Goal: Task Accomplishment & Management: Complete application form

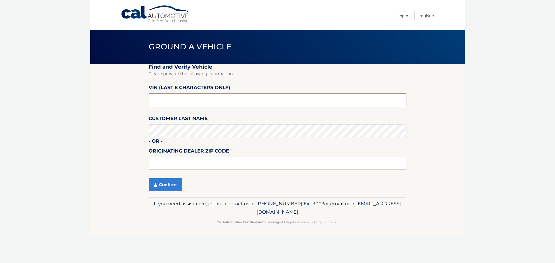
click at [154, 102] on input "text" at bounding box center [277, 99] width 257 height 13
type input "NT169785"
type input "11548"
click at [161, 184] on button "Confirm" at bounding box center [165, 184] width 33 height 13
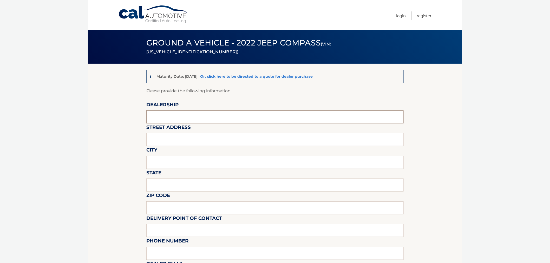
click at [164, 116] on input "text" at bounding box center [274, 116] width 257 height 13
type input "e"
type input "East Hills Jeep"
type input "[STREET_ADDRESS]"
type input "Greenvale"
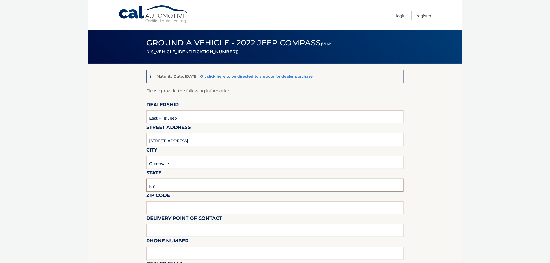
type input "NY"
type input "11548"
type input "[PERSON_NAME]"
type input "5166219191"
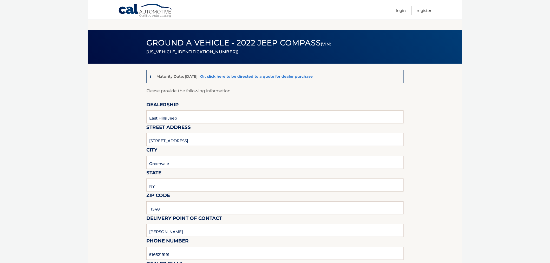
scroll to position [144, 0]
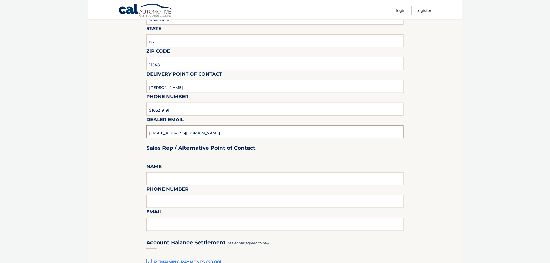
type input "[EMAIL_ADDRESS][DOMAIN_NAME]"
type input "[PERSON_NAME]"
type input "5166219191"
type input "[EMAIL_ADDRESS][DOMAIN_NAME]"
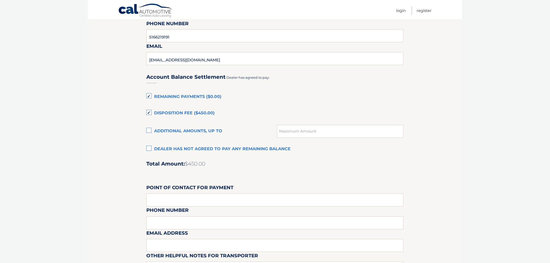
click at [149, 93] on label "Remaining Payments ($0.00)" at bounding box center [274, 97] width 257 height 10
click at [0, 0] on input "Remaining Payments ($0.00)" at bounding box center [0, 0] width 0 height 0
click at [150, 95] on label "Remaining Payments ($0.00)" at bounding box center [274, 97] width 257 height 10
click at [0, 0] on input "Remaining Payments ($0.00)" at bounding box center [0, 0] width 0 height 0
click at [150, 95] on label "Remaining Payments ($0.00)" at bounding box center [274, 97] width 257 height 10
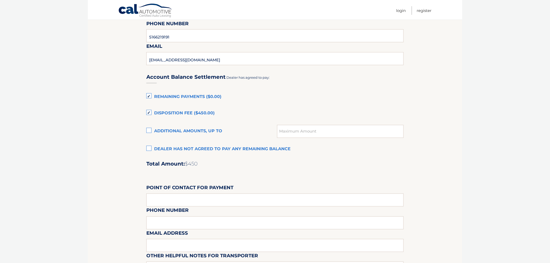
click at [0, 0] on input "Remaining Payments ($0.00)" at bounding box center [0, 0] width 0 height 0
click at [162, 196] on input "text" at bounding box center [274, 200] width 257 height 13
type input "[PERSON_NAME]"
type input "5166219191"
type input "[EMAIL_ADDRESS][DOMAIN_NAME]"
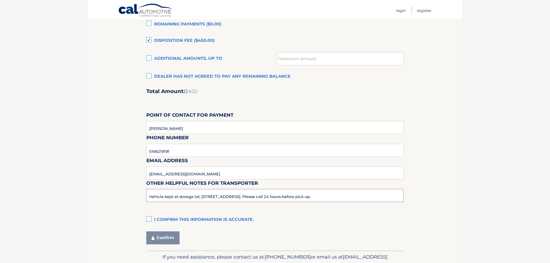
scroll to position [409, 0]
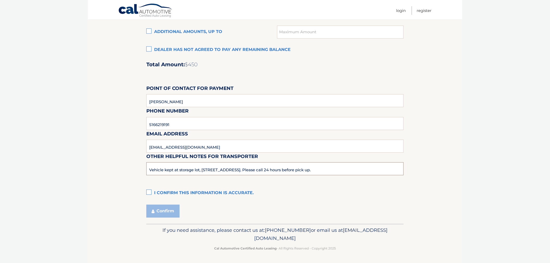
type input "Vehicle kept at storage lot, [STREET_ADDRESS]. Please call 24 hours before pick…"
click at [151, 193] on label "I confirm this information is accurate." at bounding box center [274, 193] width 257 height 10
click at [0, 0] on input "I confirm this information is accurate." at bounding box center [0, 0] width 0 height 0
click at [158, 213] on button "Confirm" at bounding box center [162, 211] width 33 height 13
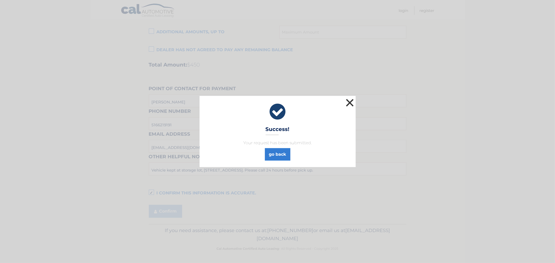
click at [350, 105] on button "×" at bounding box center [349, 102] width 10 height 10
